Goal: Task Accomplishment & Management: Manage account settings

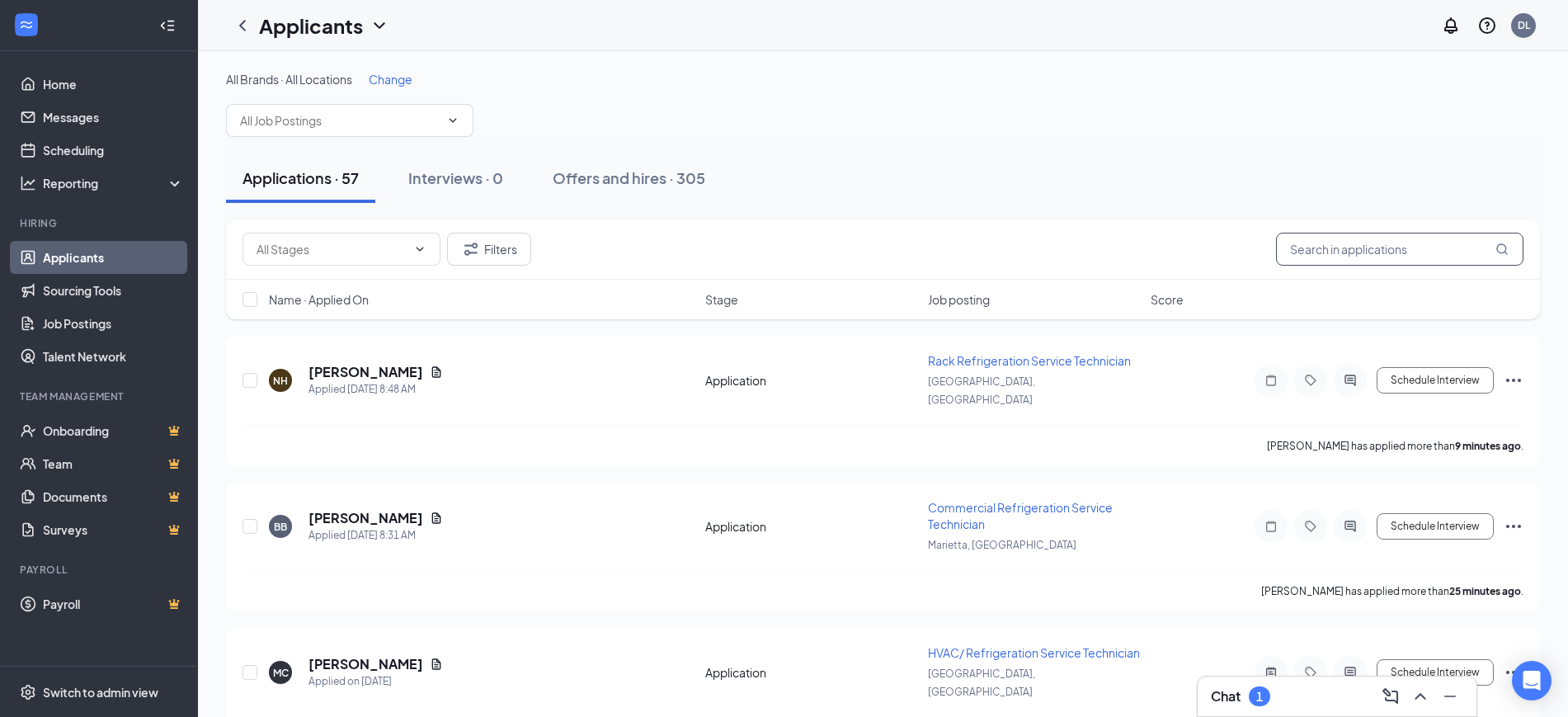
click at [1317, 238] on input "text" at bounding box center [1399, 248] width 248 height 33
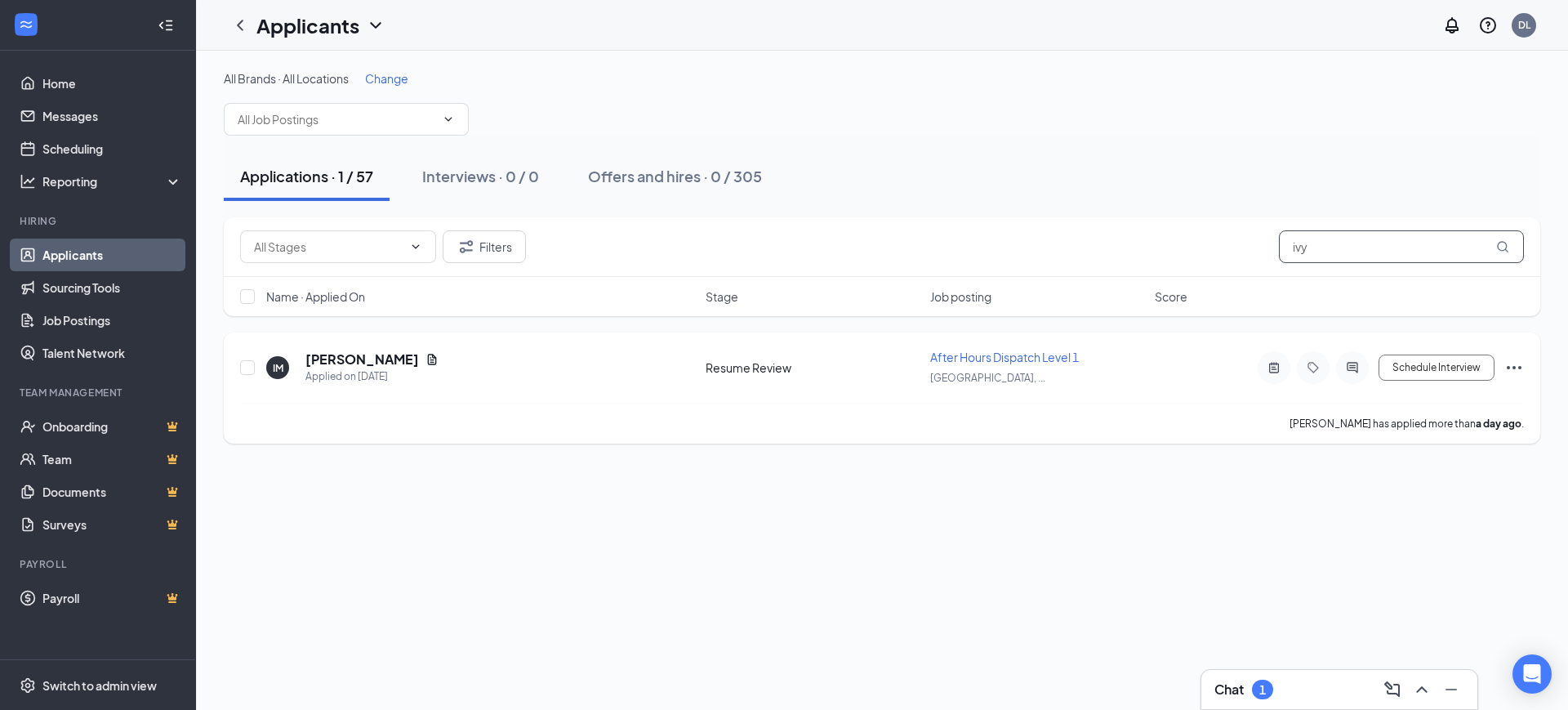
type input "ivy"
click at [426, 359] on icon "Document" at bounding box center [432, 359] width 13 height 13
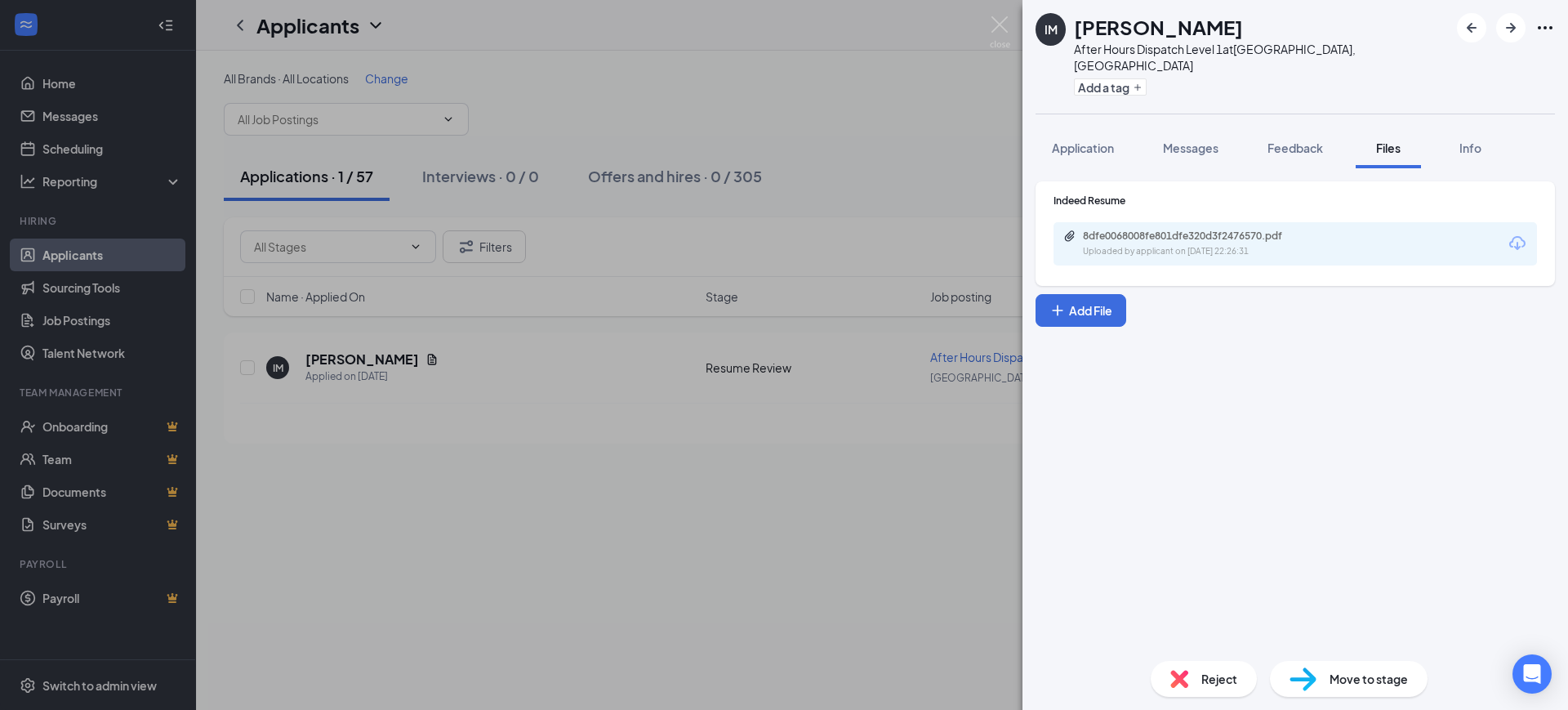
click at [1160, 245] on div "Uploaded by applicant on [DATE] 22:26:31" at bounding box center [1206, 251] width 245 height 13
click at [1095, 127] on button "Application" at bounding box center [1084, 148] width 95 height 41
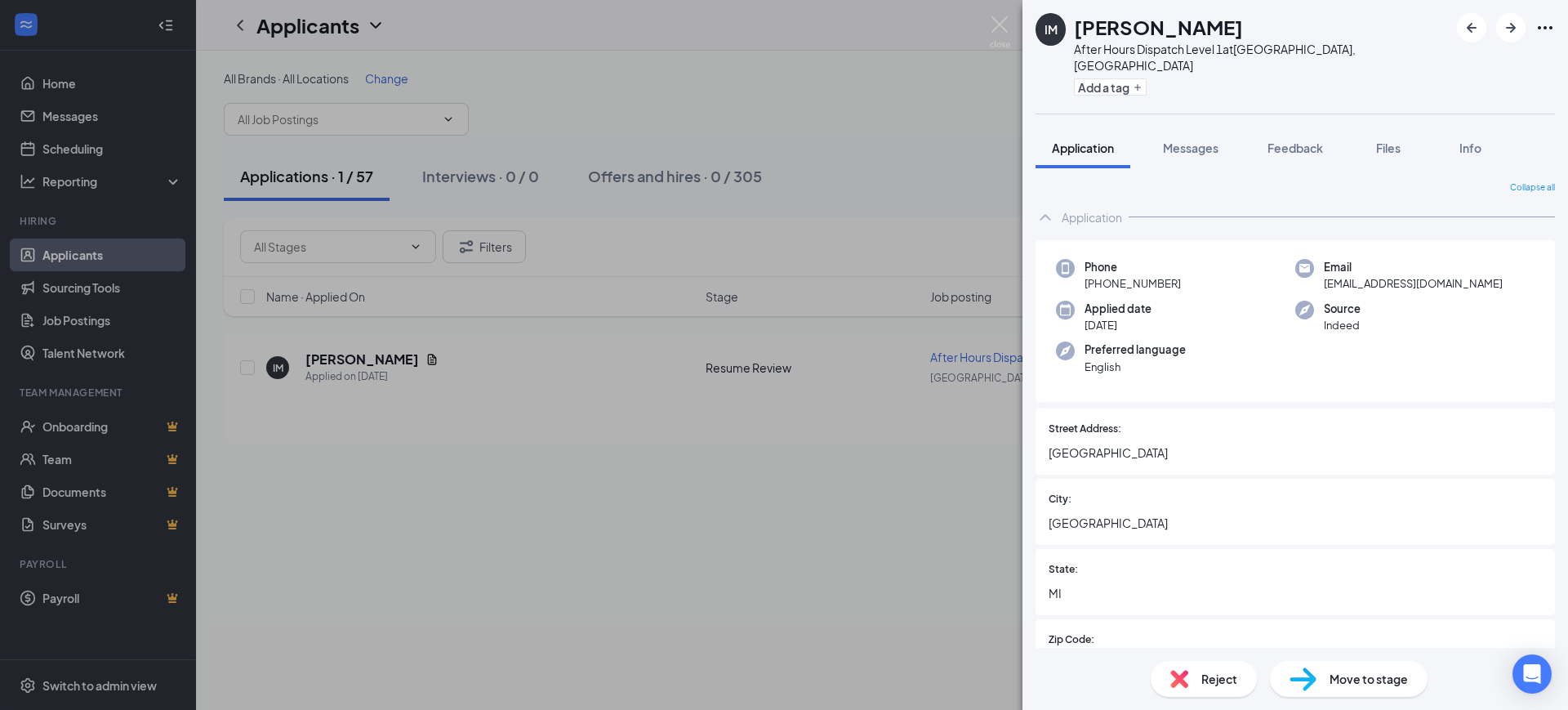
click at [1134, 478] on div "City: [GEOGRAPHIC_DATA]" at bounding box center [1296, 512] width 519 height 66
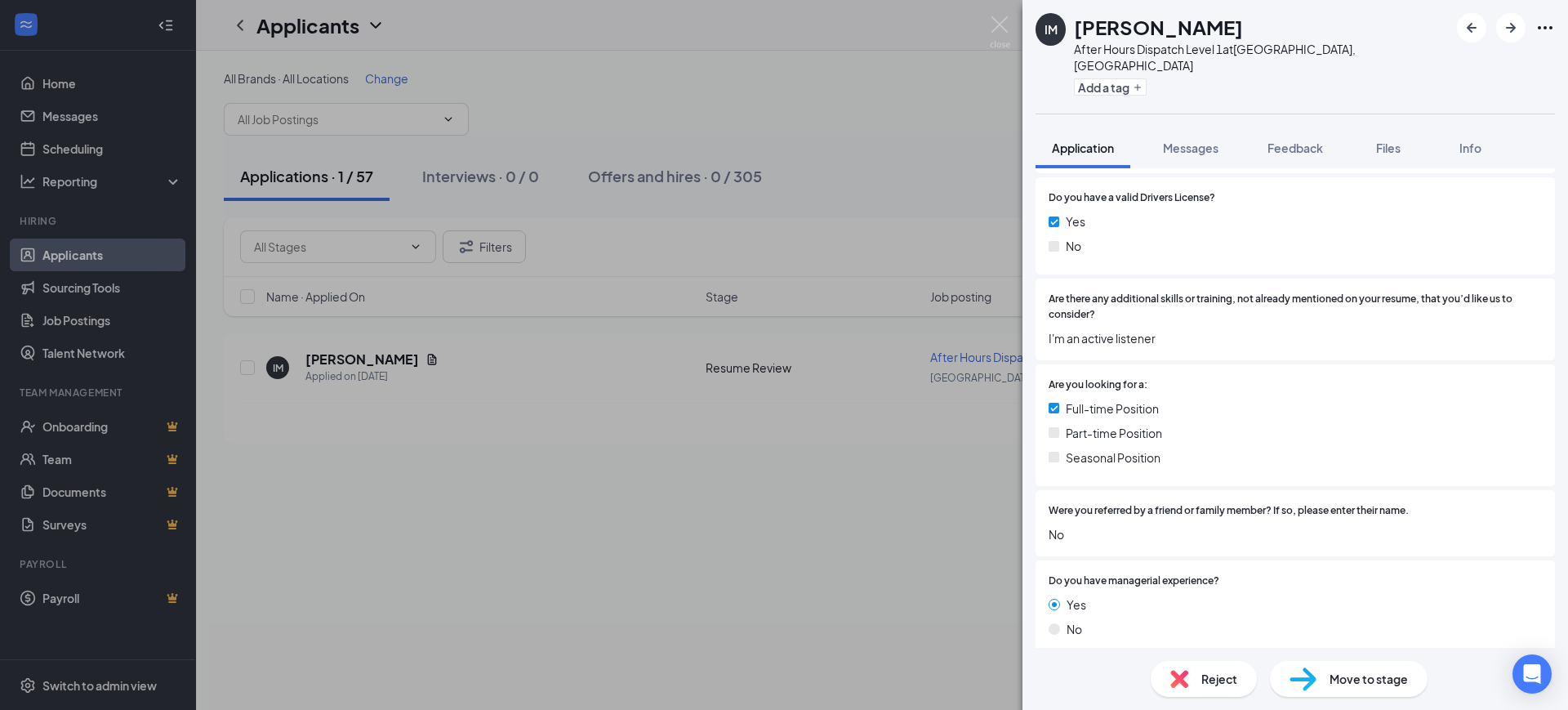
scroll to position [817, 0]
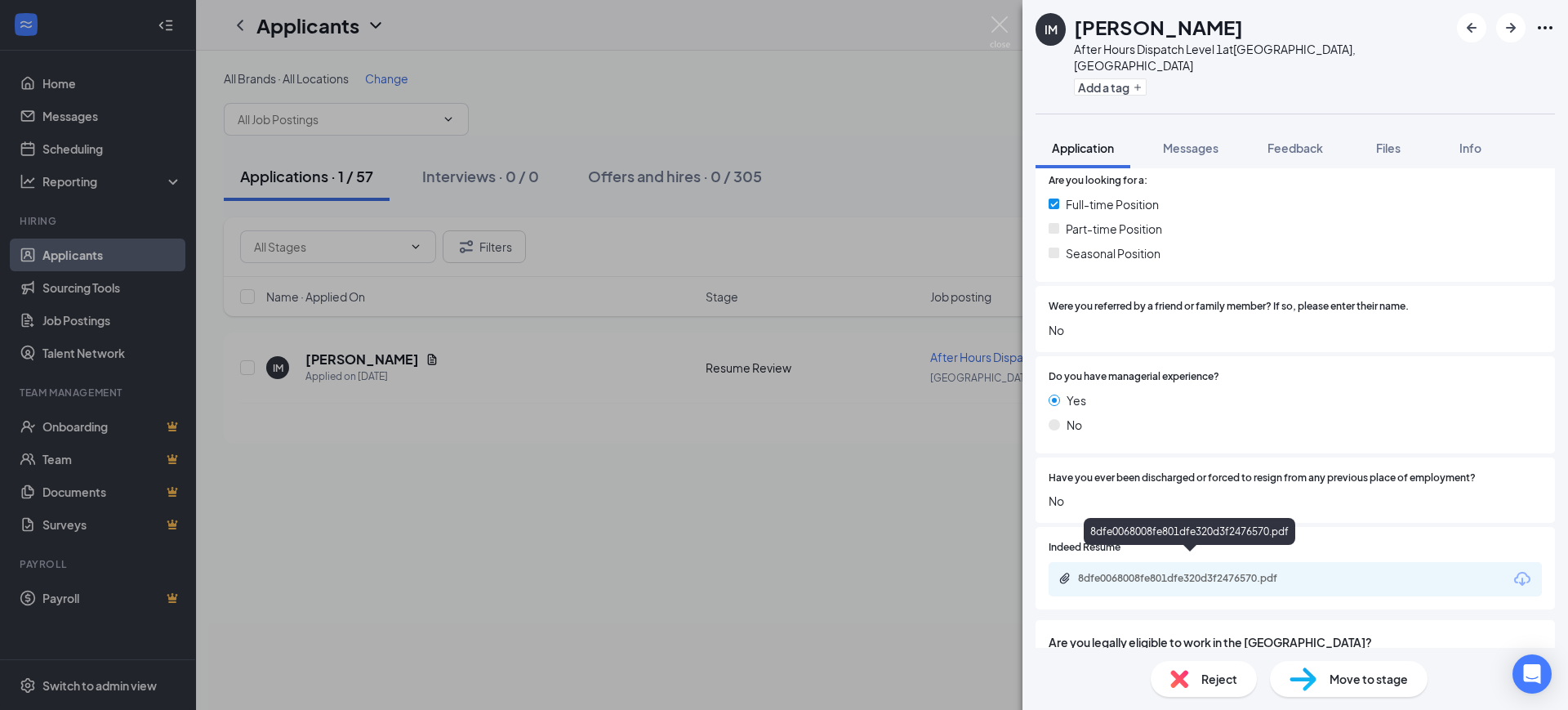
click at [1152, 572] on div "8dfe0068008fe801dfe320d3f2476570.pdf" at bounding box center [1193, 578] width 229 height 13
